Goal: Use online tool/utility: Use online tool/utility

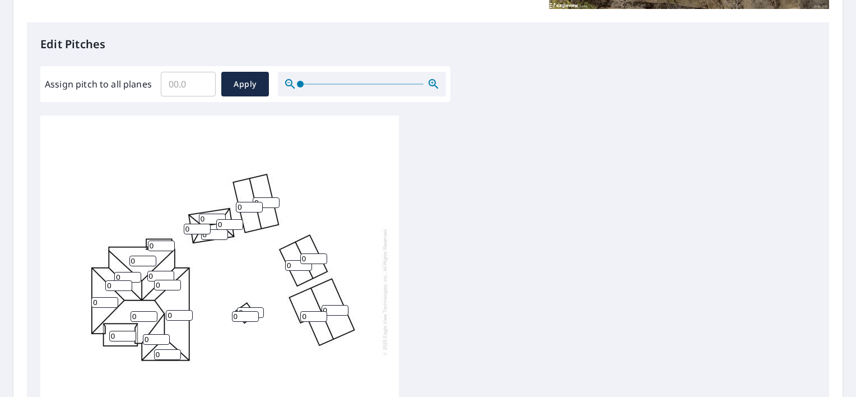
scroll to position [280, 0]
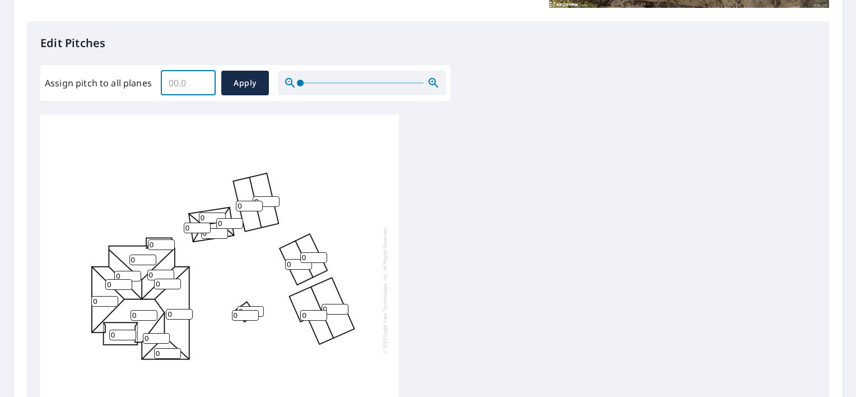
click at [172, 81] on input "Assign pitch to all planes" at bounding box center [188, 82] width 55 height 31
type input "4"
click at [237, 89] on span "Apply" at bounding box center [245, 83] width 30 height 14
type input "4"
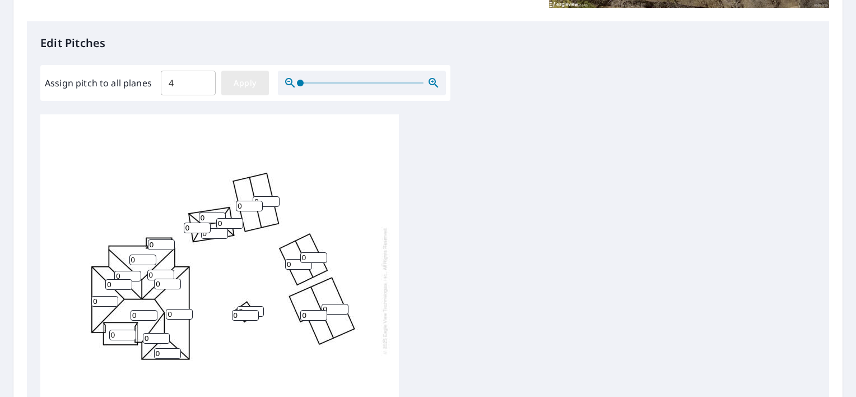
type input "4"
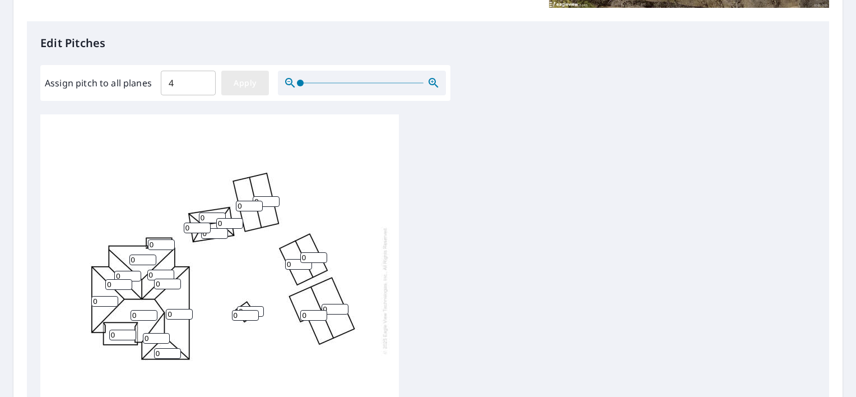
type input "4"
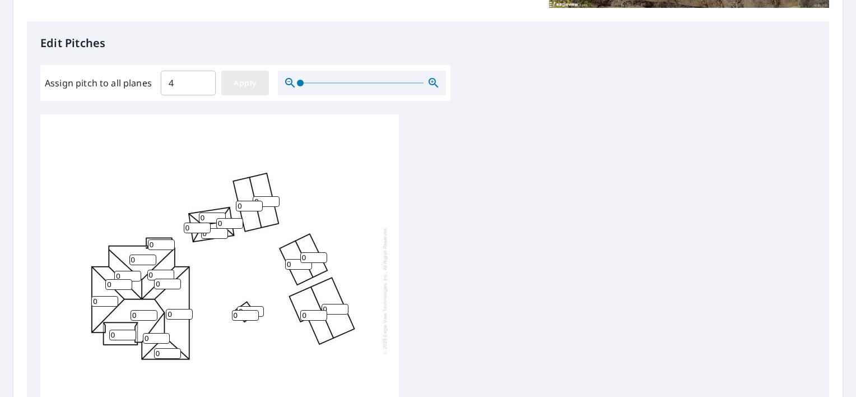
type input "4"
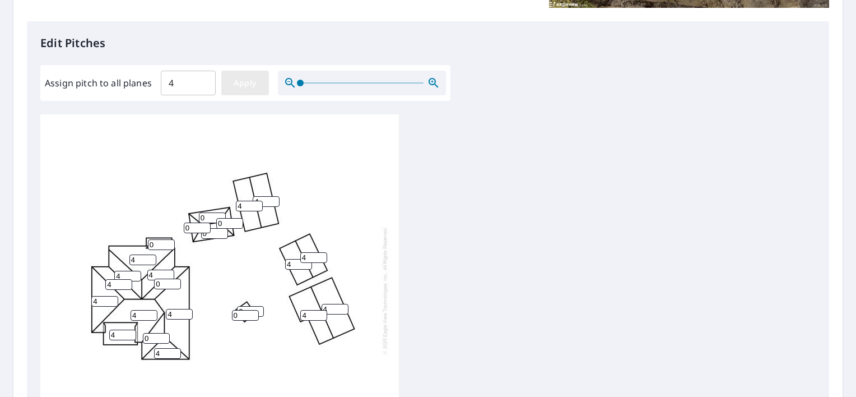
type input "4"
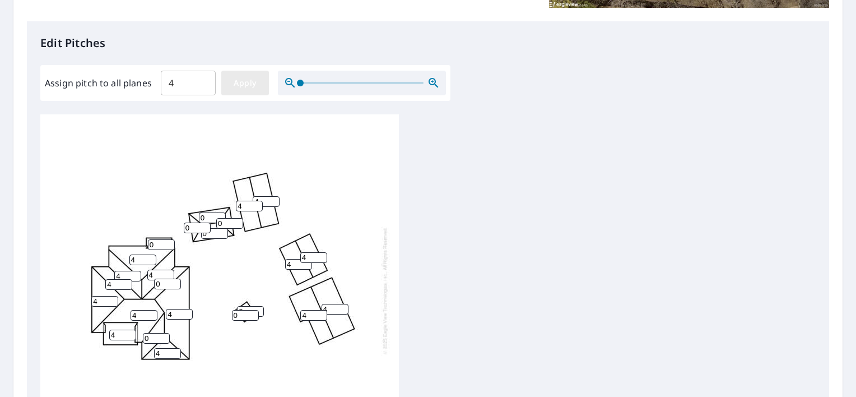
type input "4"
click at [124, 334] on input "4" at bounding box center [122, 334] width 27 height 11
type input "2"
click at [156, 247] on input "4" at bounding box center [161, 244] width 27 height 11
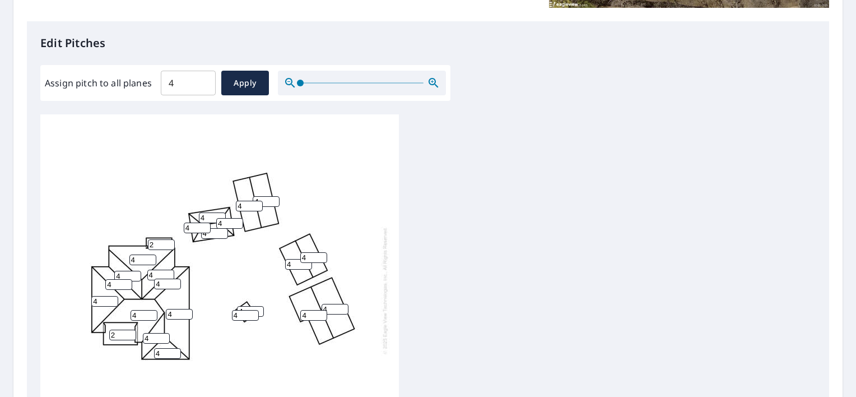
type input "2"
click at [331, 188] on div "4 4 4 4 4 4 4 4 2 4 4 4 4 4 4 4 4 4 4 2 4 4 4 4" at bounding box center [219, 290] width 359 height 352
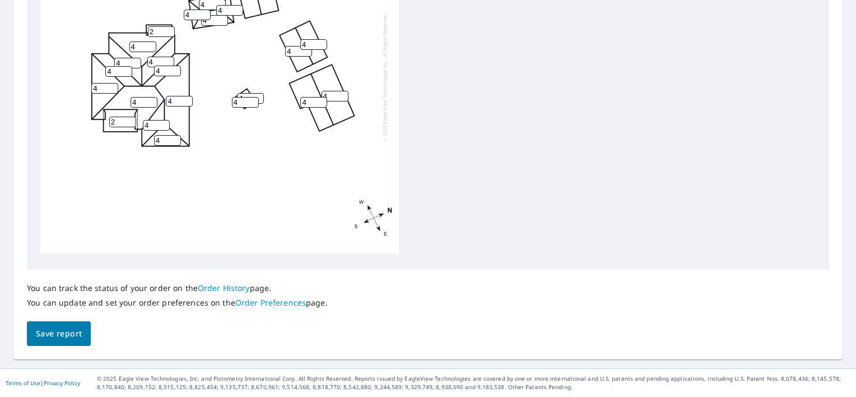
scroll to position [484, 0]
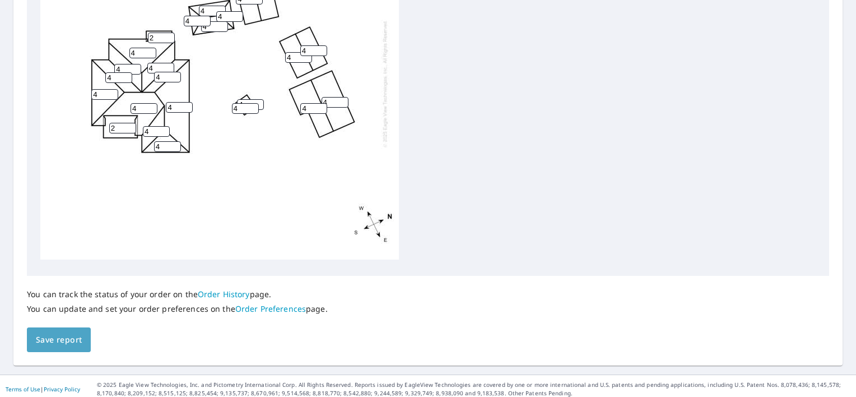
click at [47, 346] on span "Save report" at bounding box center [59, 340] width 46 height 14
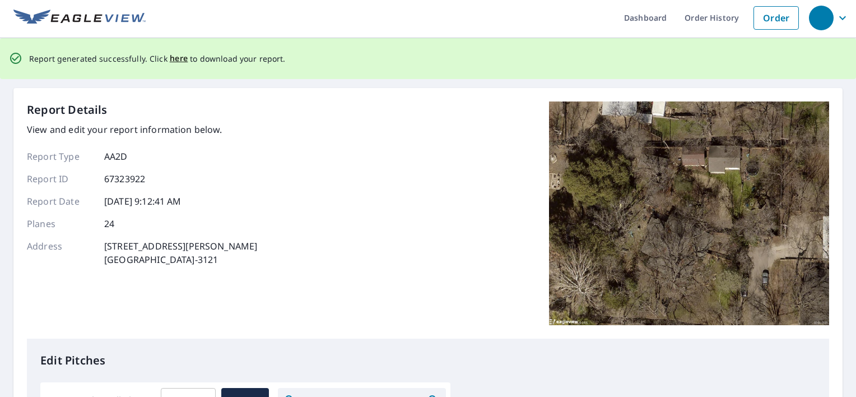
scroll to position [0, 0]
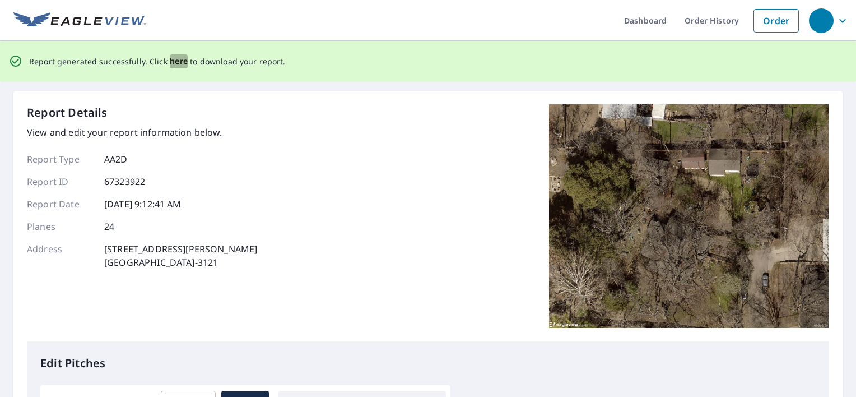
click at [172, 62] on span "here" at bounding box center [179, 61] width 18 height 14
